Goal: Information Seeking & Learning: Find contact information

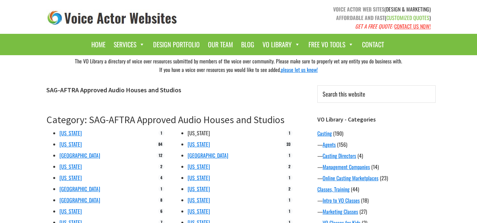
click at [199, 132] on link "[US_STATE]" at bounding box center [199, 133] width 22 height 8
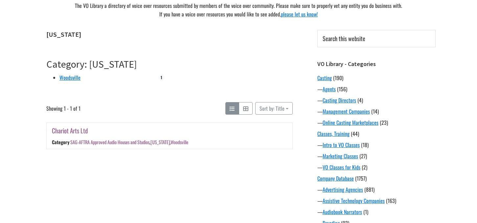
scroll to position [57, 0]
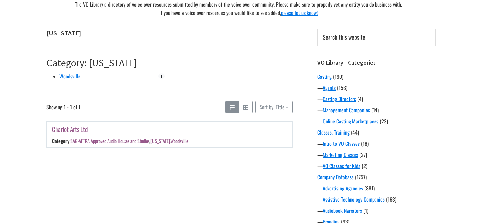
click at [80, 130] on link "Chariot Arts Ltd" at bounding box center [70, 129] width 36 height 10
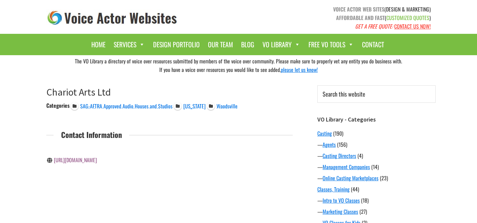
click at [92, 158] on link "[URL][DOMAIN_NAME]" at bounding box center [75, 160] width 43 height 8
